Goal: Information Seeking & Learning: Understand process/instructions

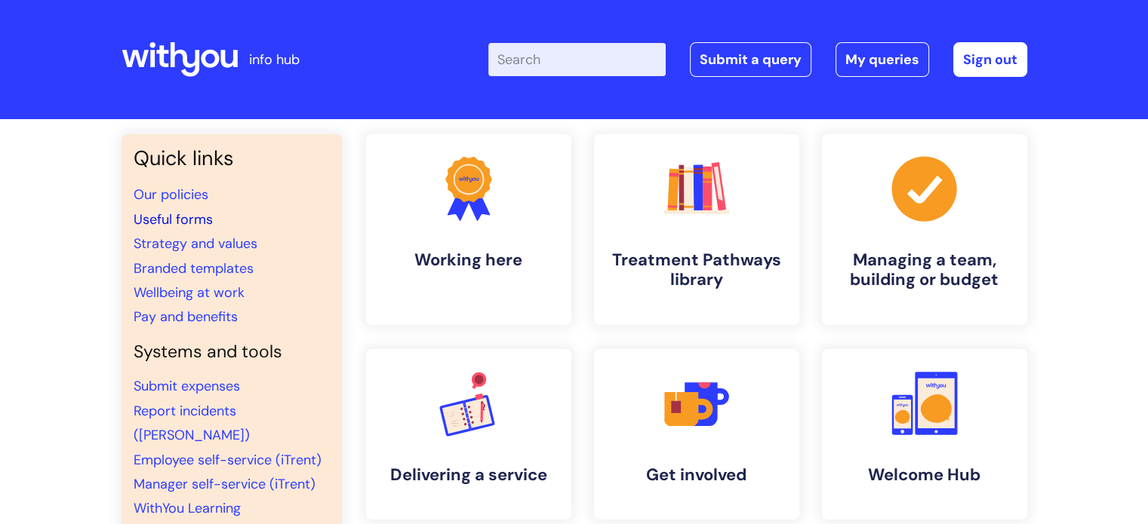
click at [181, 218] on link "Useful forms" at bounding box center [173, 220] width 79 height 18
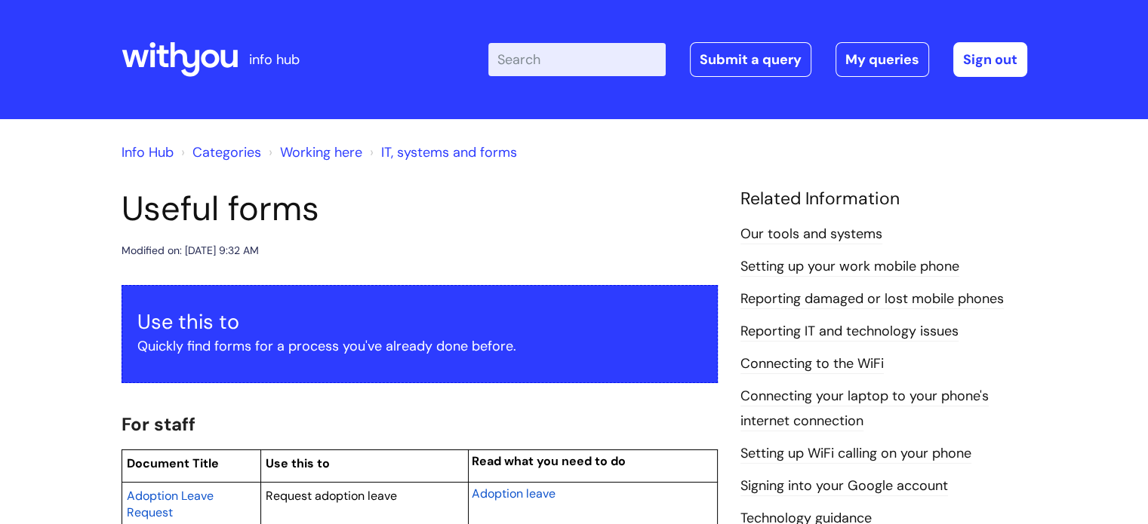
click at [585, 60] on input "Enter your search term here..." at bounding box center [576, 59] width 177 height 33
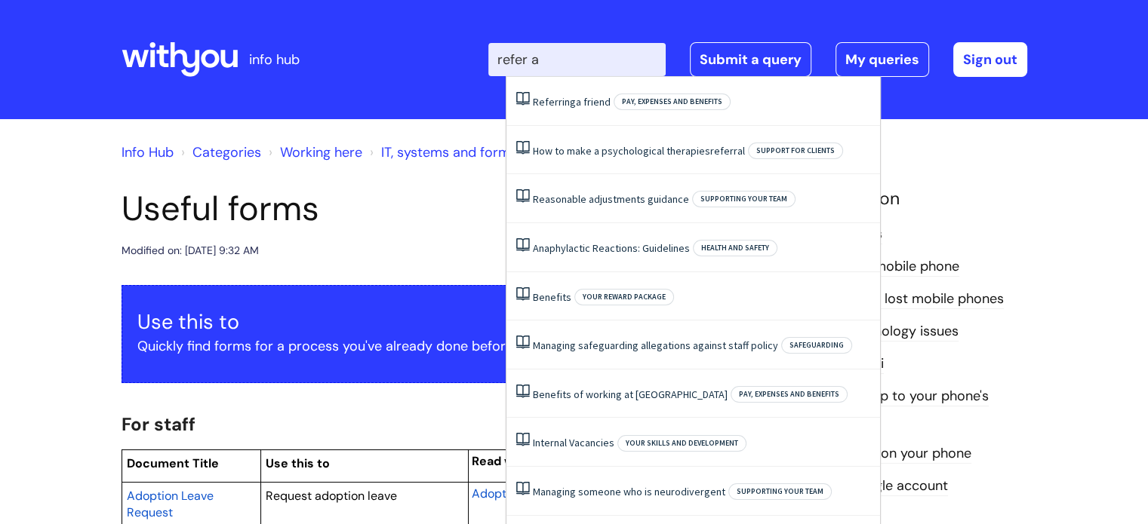
type input "refer a"
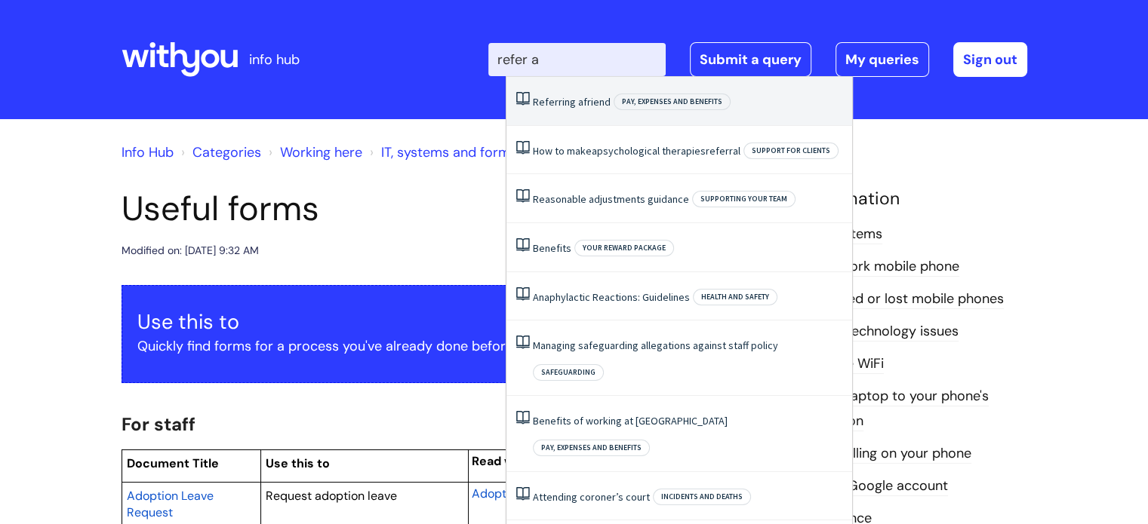
click at [564, 106] on span "Referring" at bounding box center [554, 102] width 43 height 14
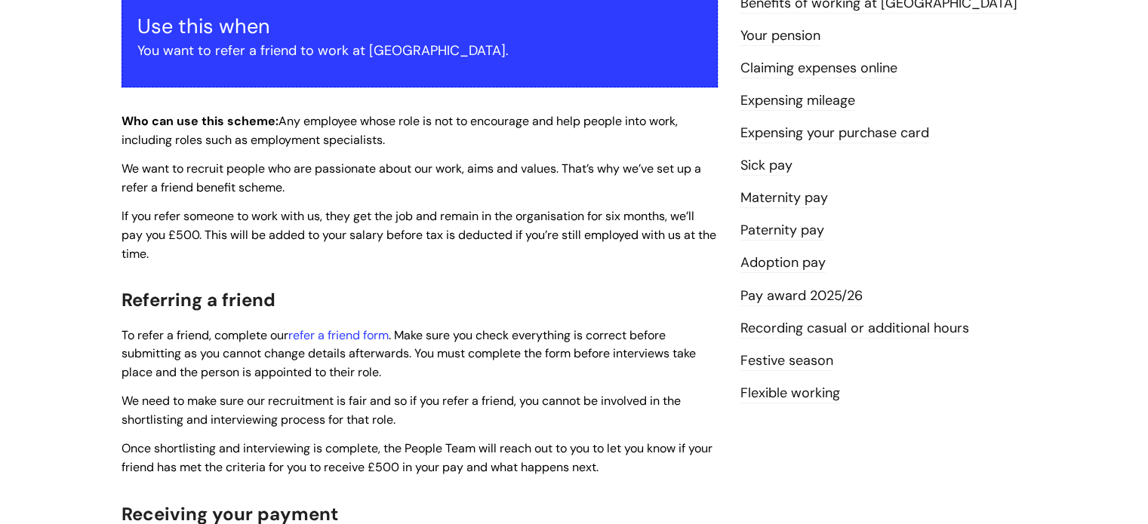
scroll to position [302, 0]
